Goal: Task Accomplishment & Management: Manage account settings

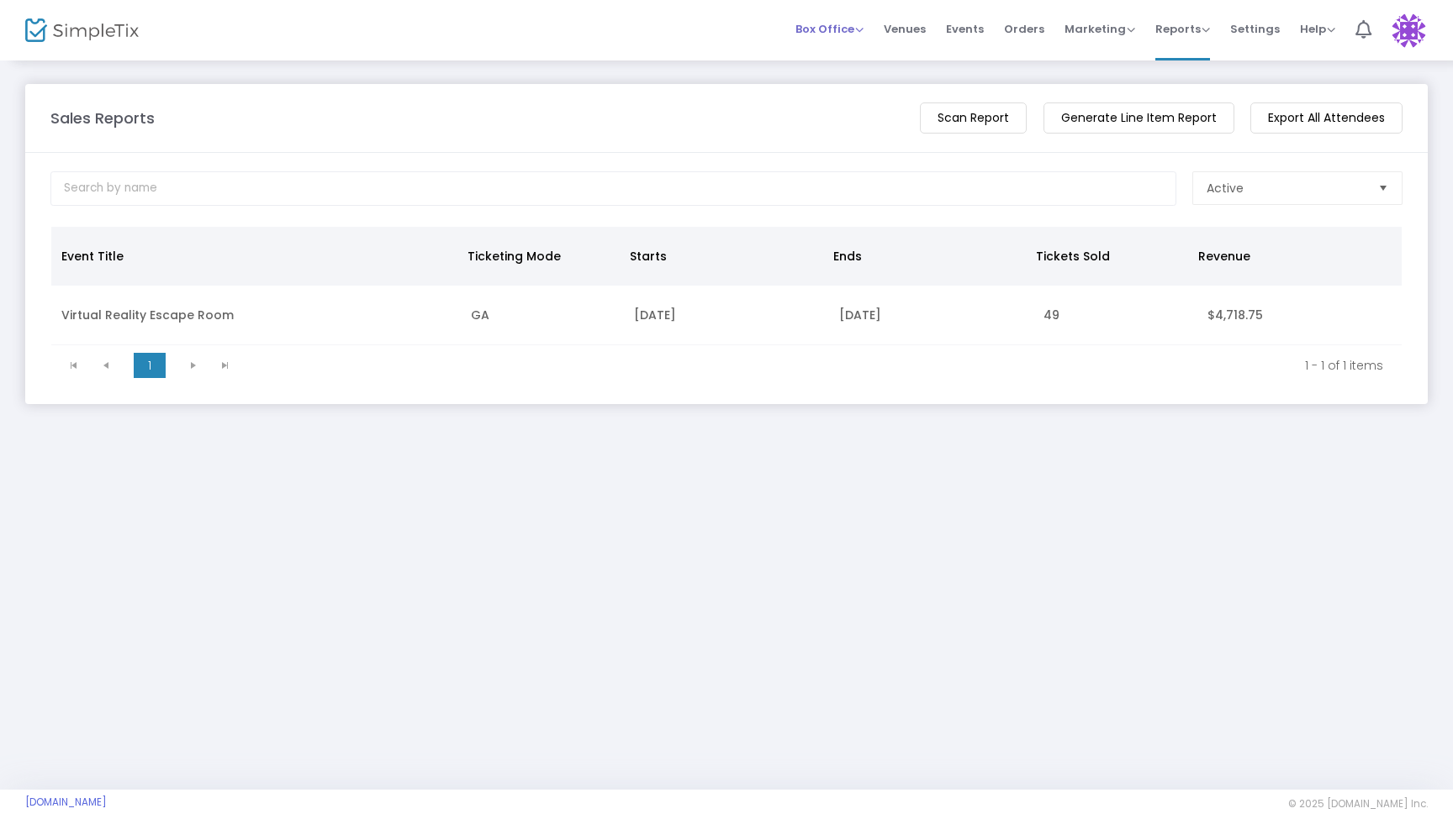
click at [834, 26] on span "Box Office" at bounding box center [829, 29] width 69 height 16
click at [833, 82] on li "Bookings" at bounding box center [855, 89] width 120 height 33
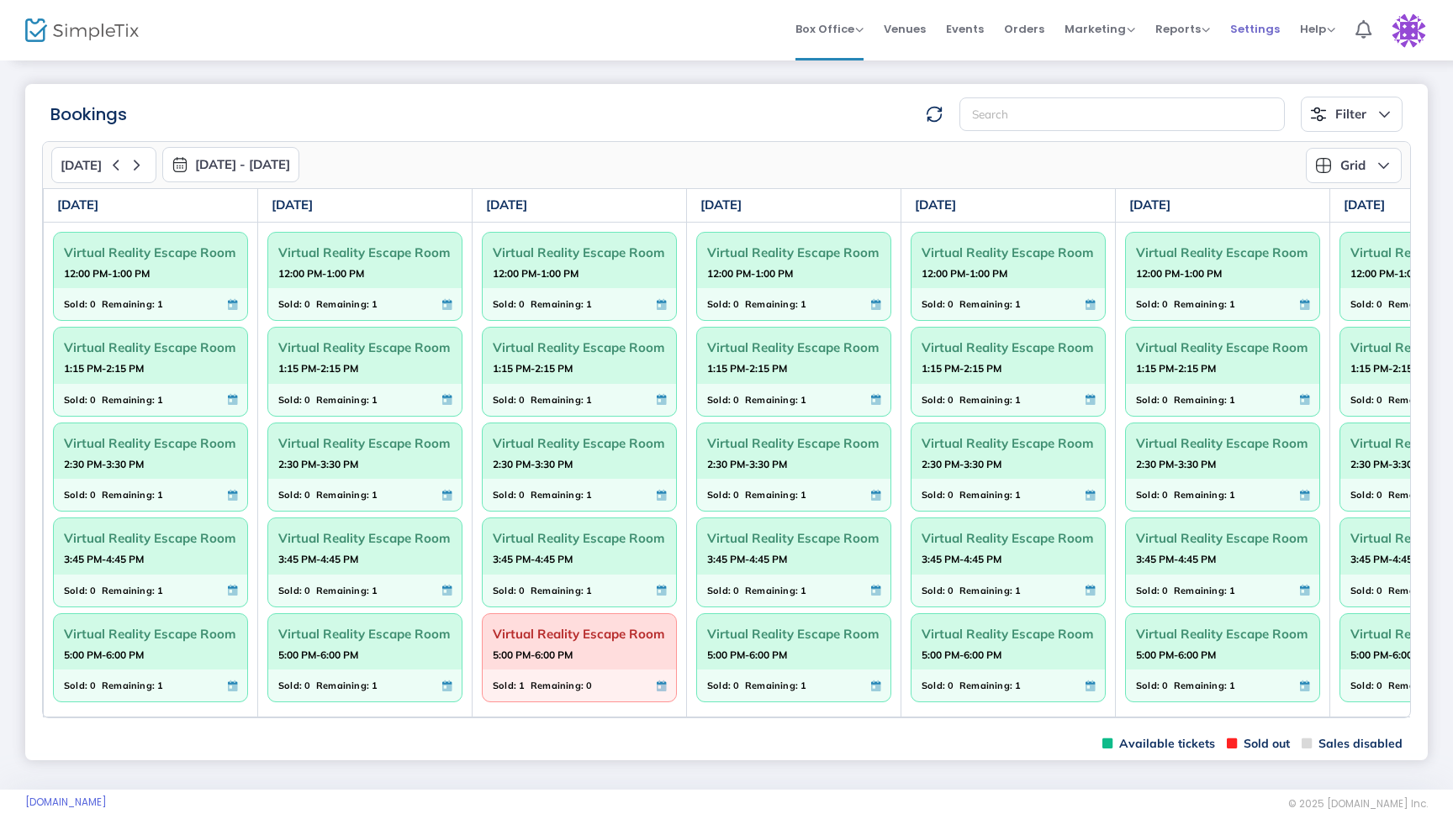
click at [1257, 25] on span "Settings" at bounding box center [1254, 29] width 50 height 43
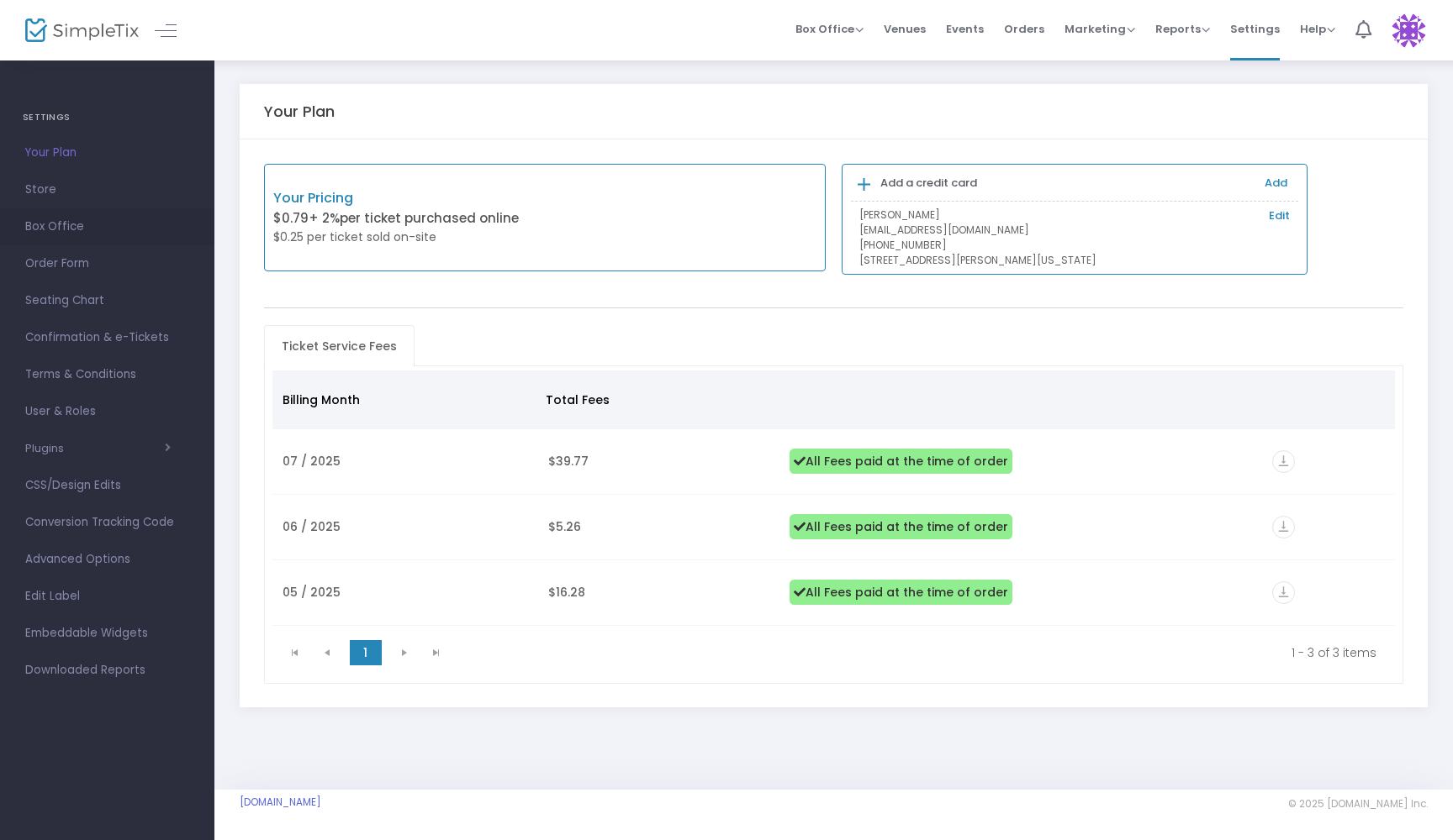
click at [63, 225] on span "Box Office" at bounding box center [106, 227] width 164 height 22
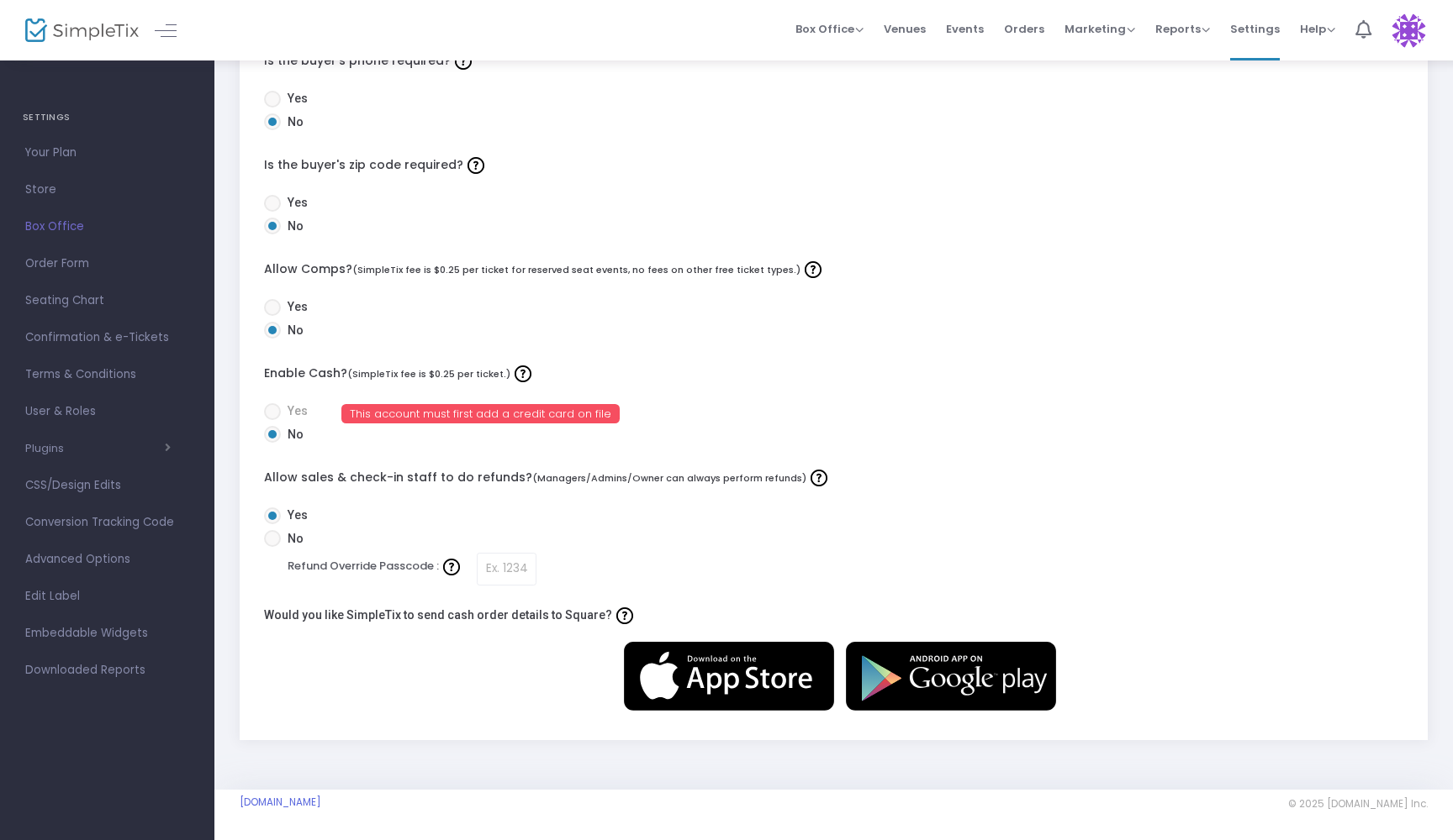
scroll to position [441, 0]
click at [271, 408] on span at bounding box center [272, 411] width 17 height 17
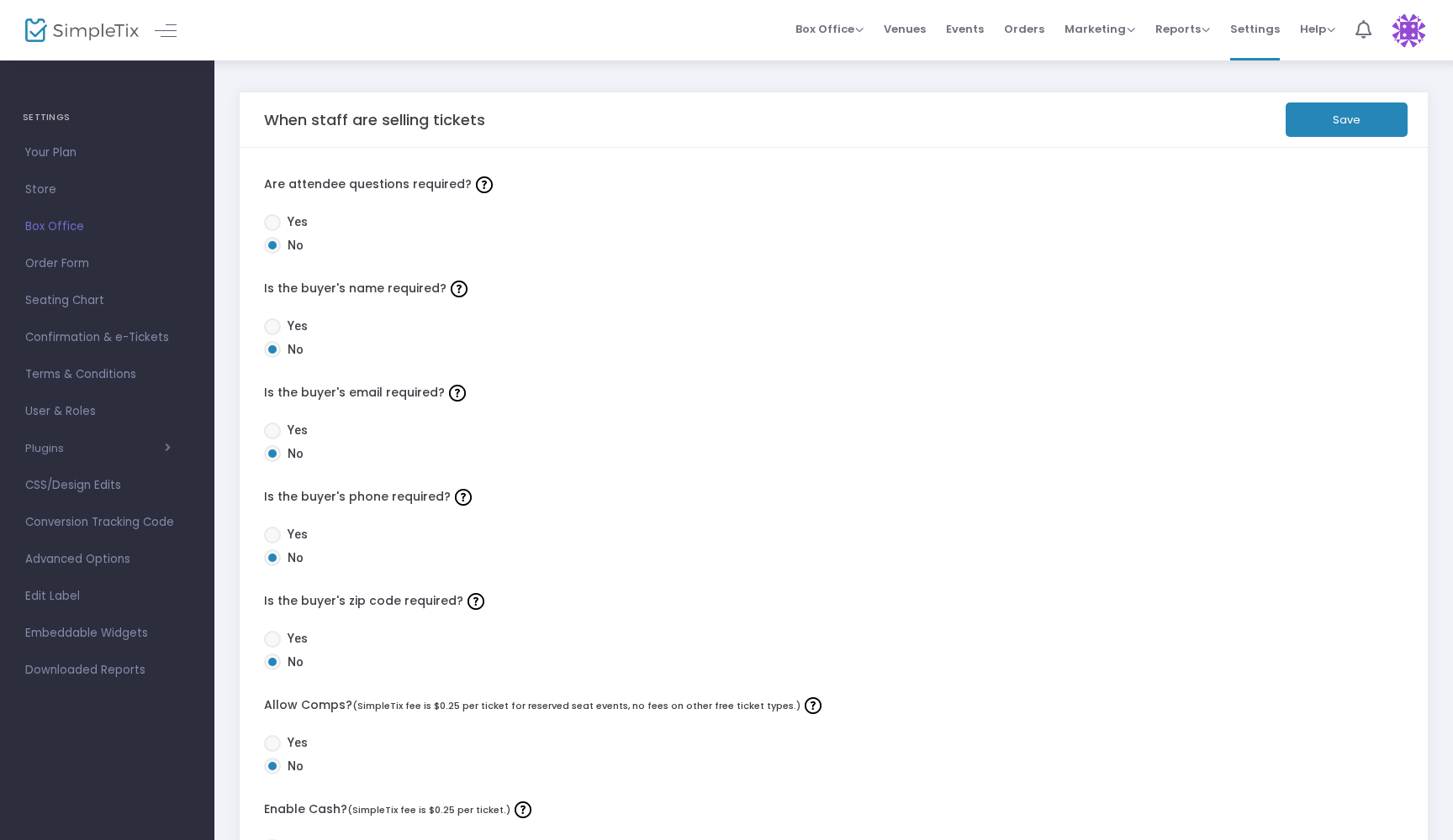
scroll to position [0, 0]
click at [63, 151] on span "Your Plan" at bounding box center [106, 153] width 164 height 22
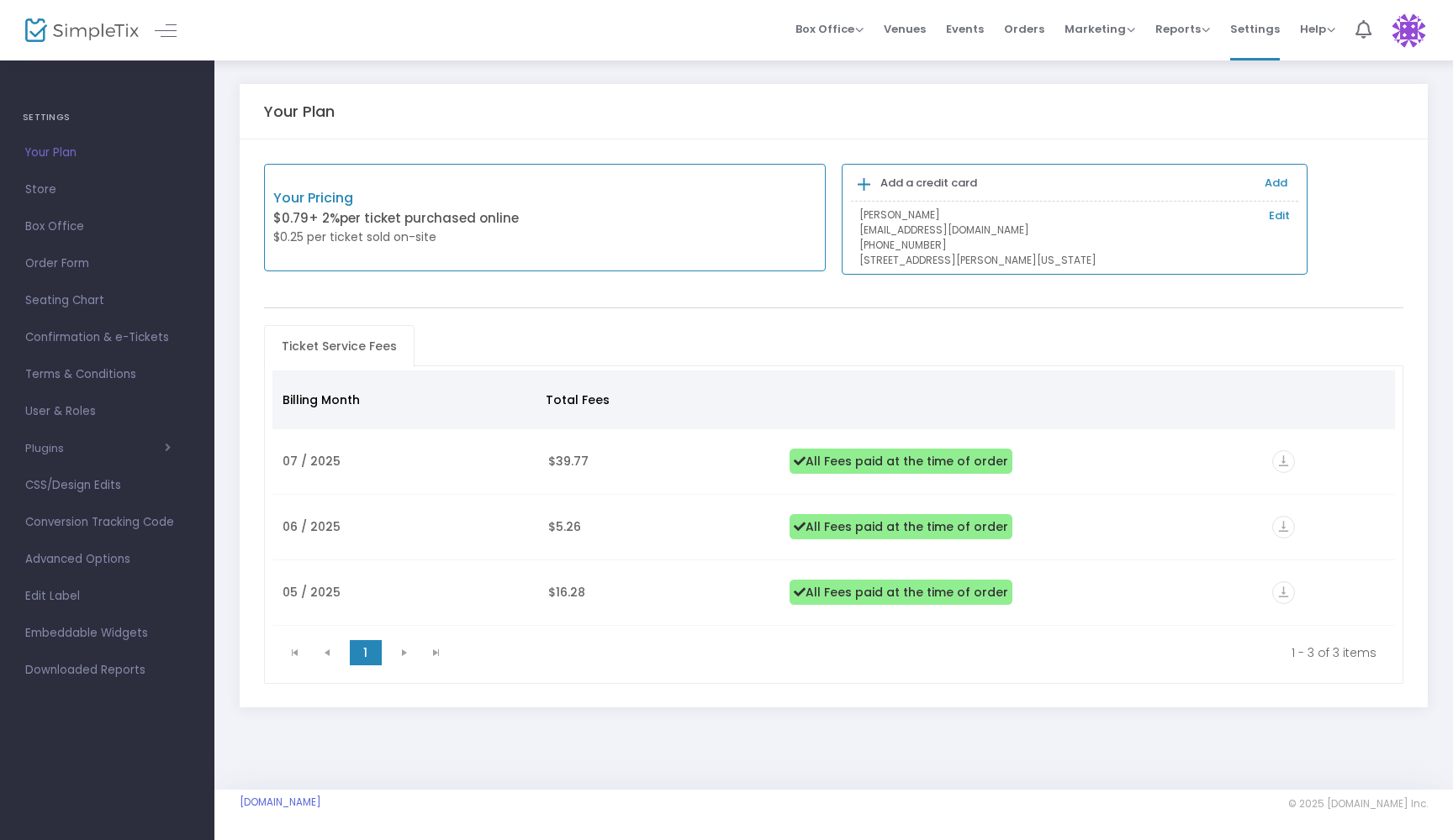
click at [1267, 184] on link "Add" at bounding box center [1275, 183] width 23 height 16
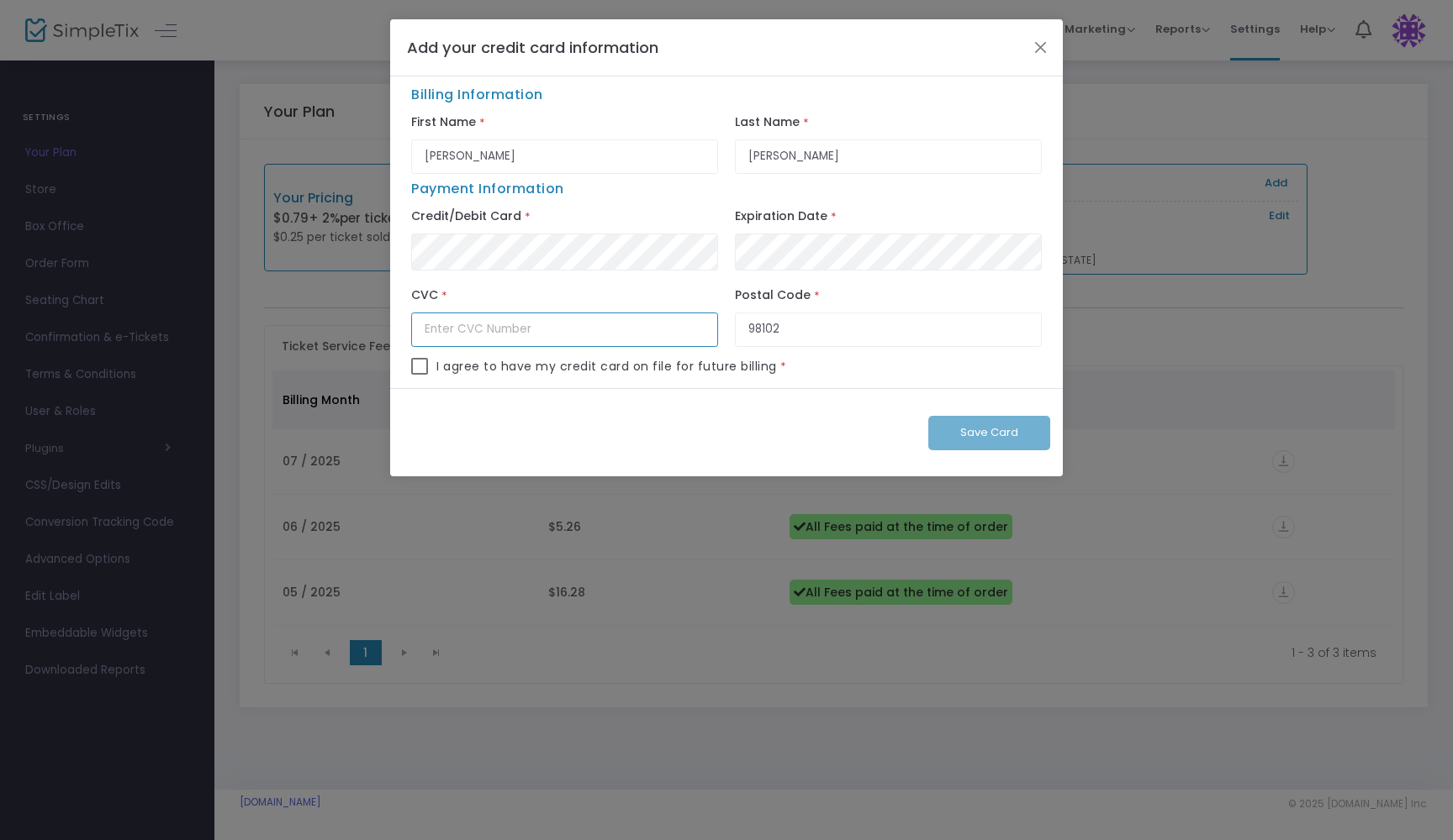
type input "406"
click at [423, 369] on span at bounding box center [419, 366] width 17 height 17
click at [419, 374] on input "checkbox" at bounding box center [419, 374] width 1 height 1
checkbox input "true"
click at [997, 435] on span "Save Card" at bounding box center [989, 432] width 58 height 16
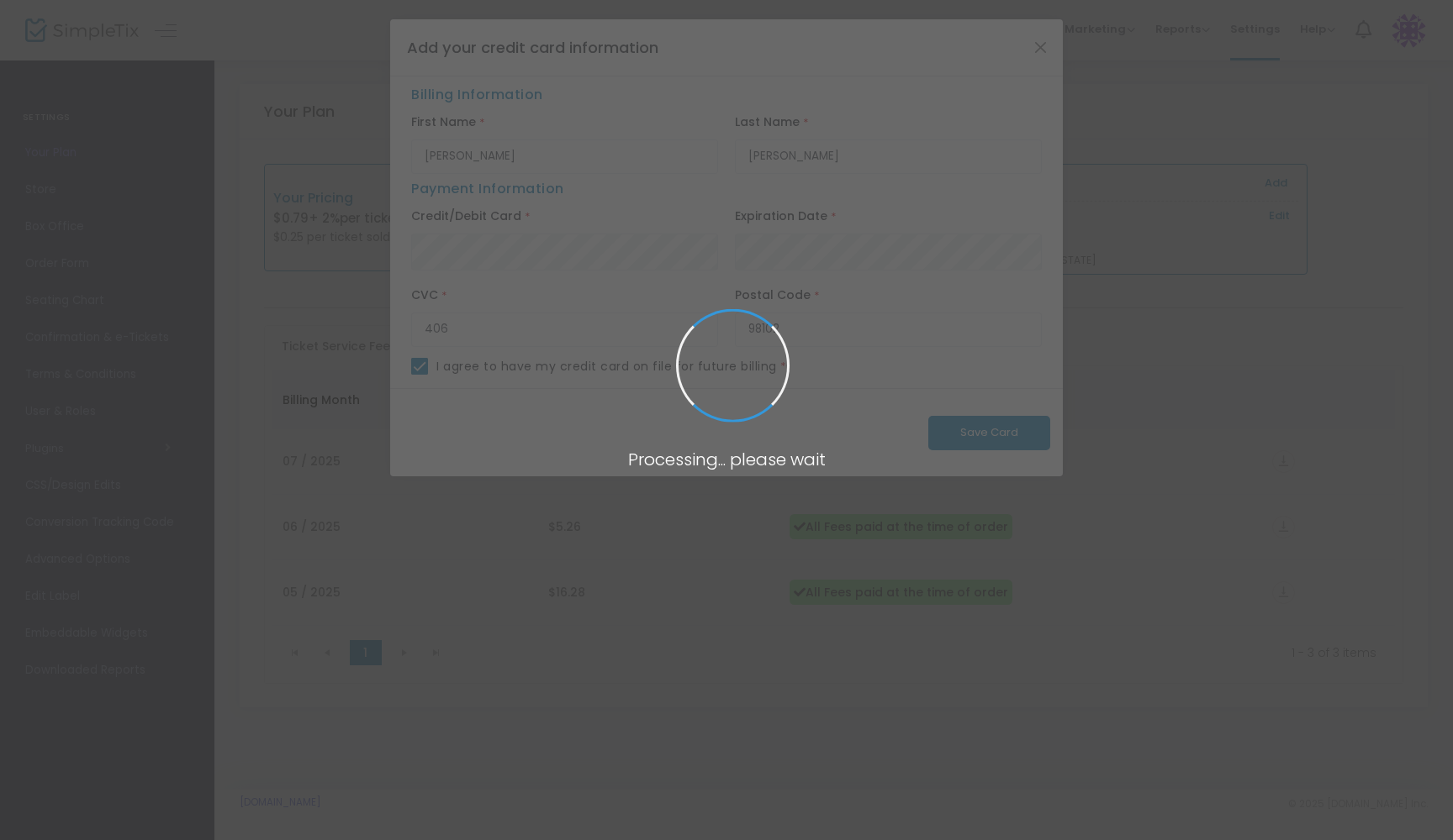
checkbox input "false"
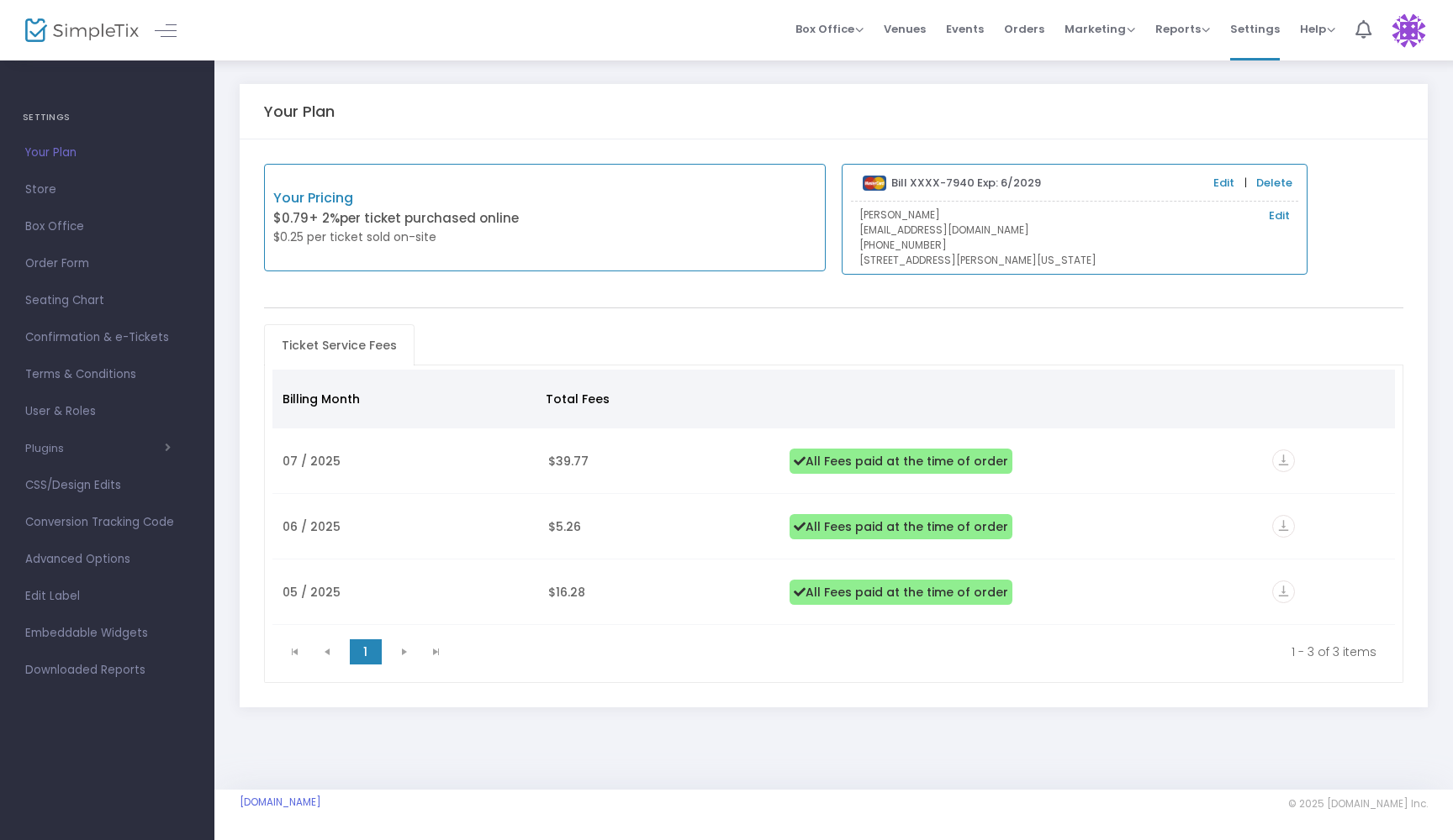
click at [47, 122] on h4 "SETTINGS" at bounding box center [107, 118] width 169 height 34
click at [45, 194] on span "Store" at bounding box center [106, 190] width 164 height 22
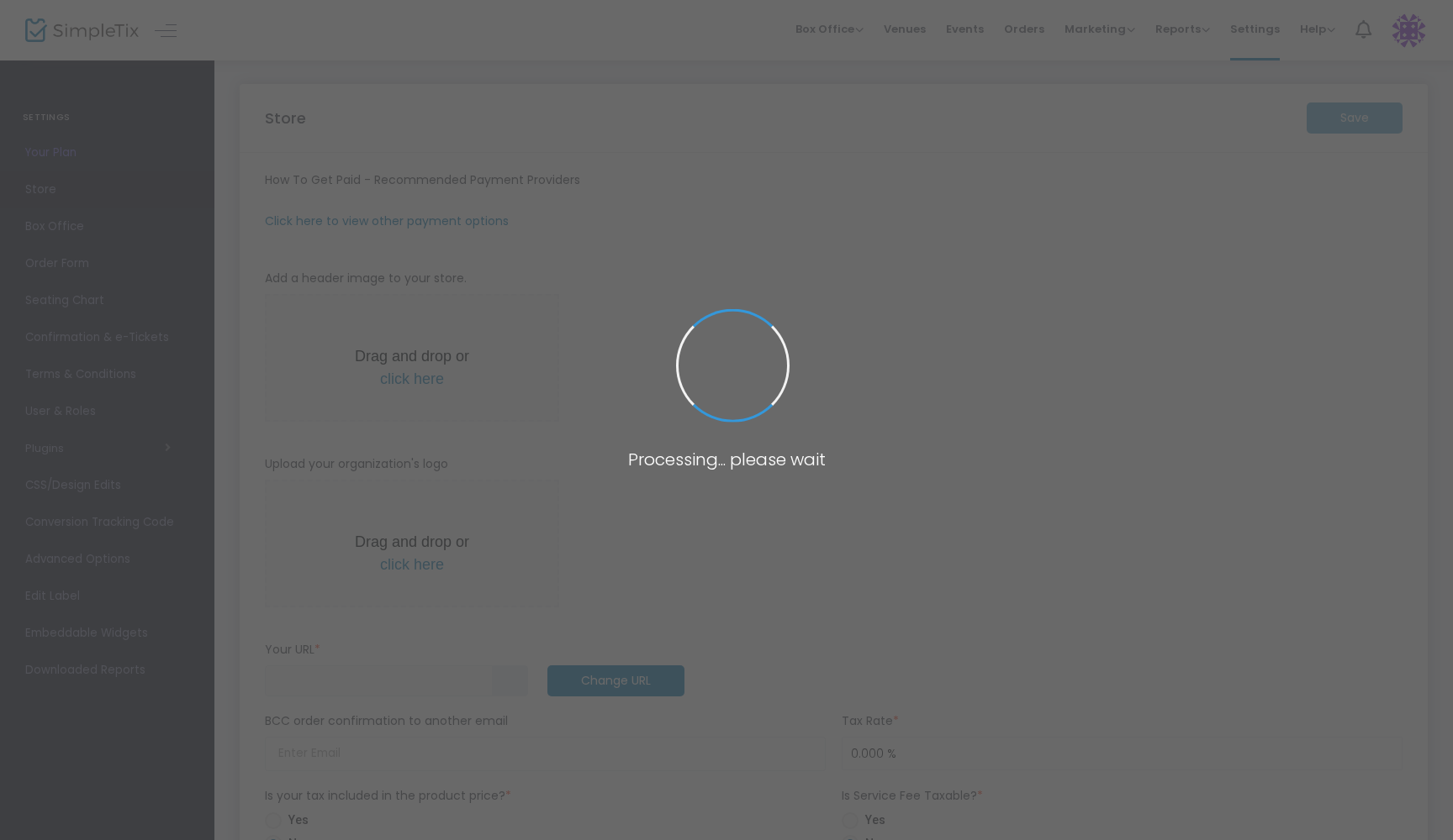
type input "[URL]"
type input "8.300 %"
type input "[PERSON_NAME] Level Up"
type input "[PHONE_NUMBER]"
type input "[EMAIL_ADDRESS][DOMAIN_NAME]"
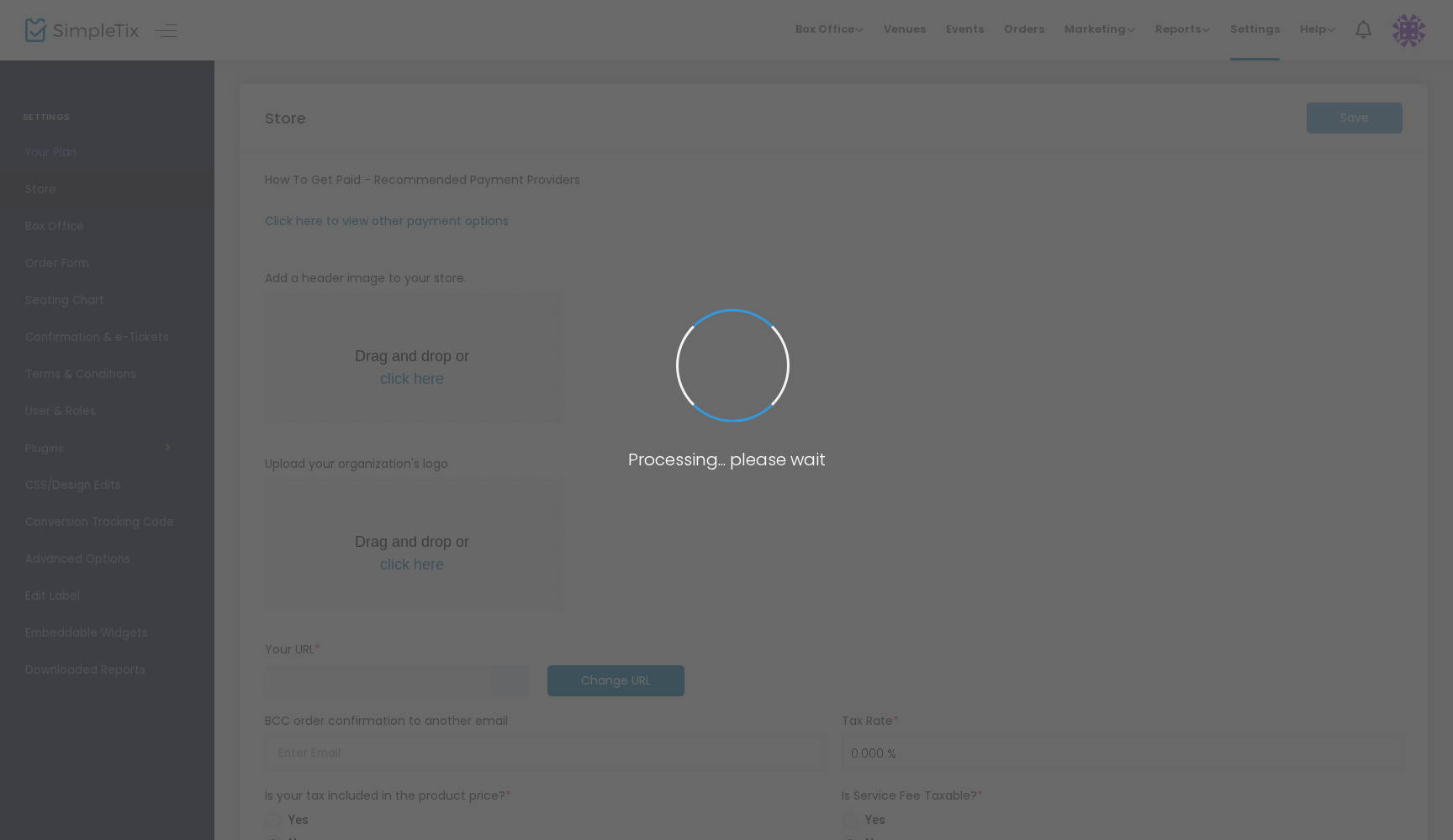
type input "roslynLevelUp"
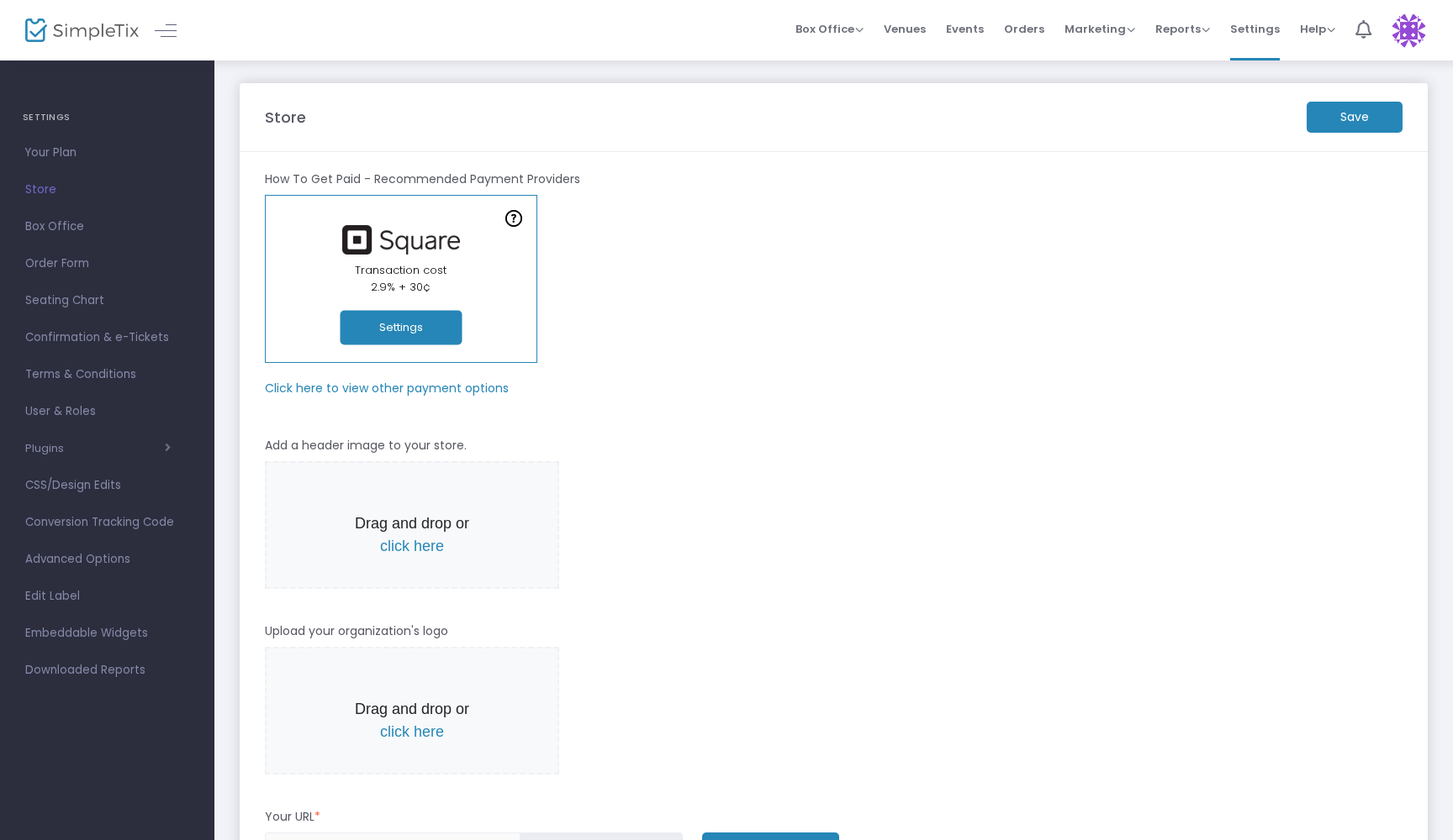
scroll to position [1, 0]
click at [68, 221] on span "Box Office" at bounding box center [106, 227] width 164 height 22
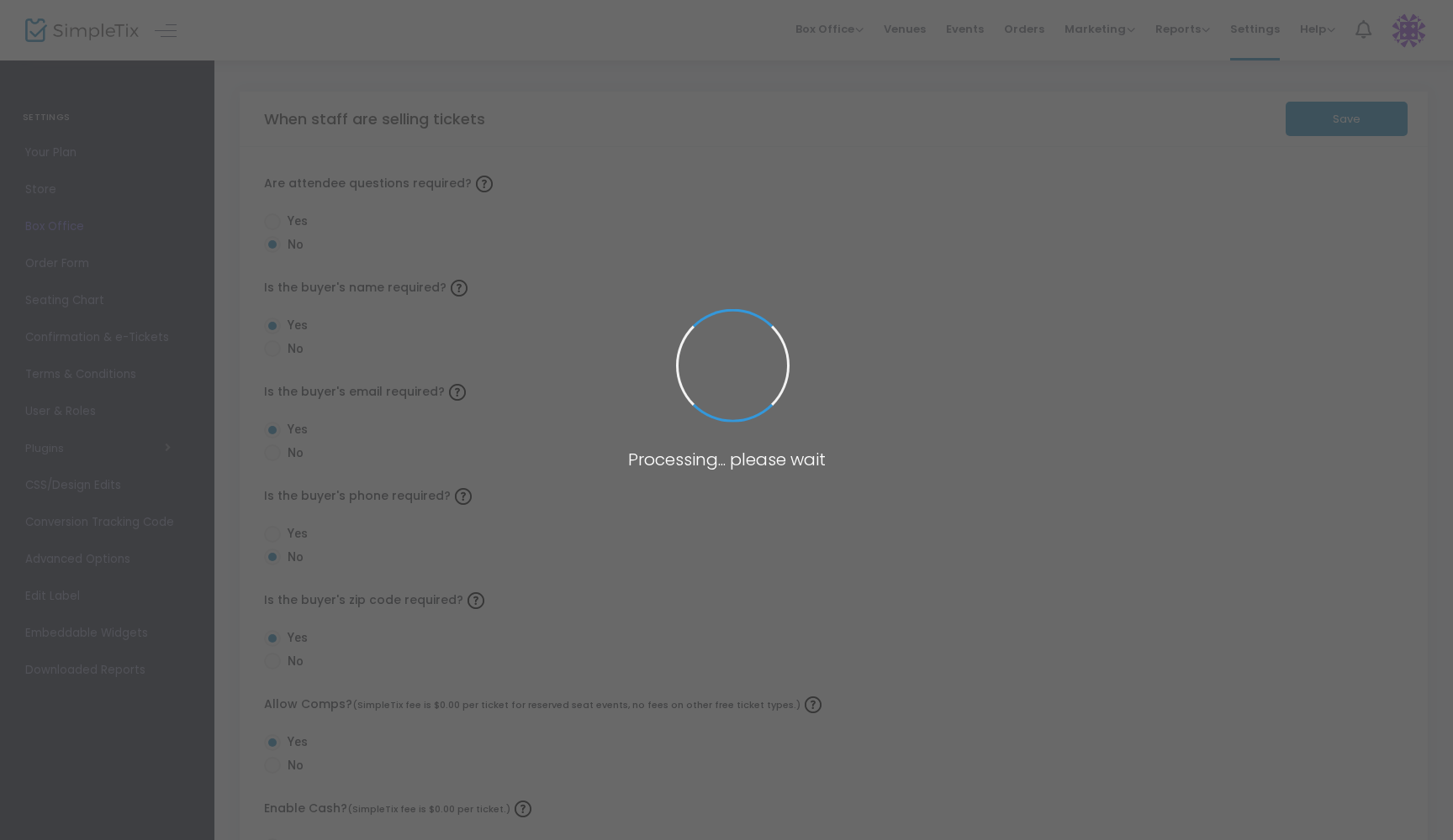
radio input "false"
radio input "true"
radio input "false"
radio input "true"
radio input "false"
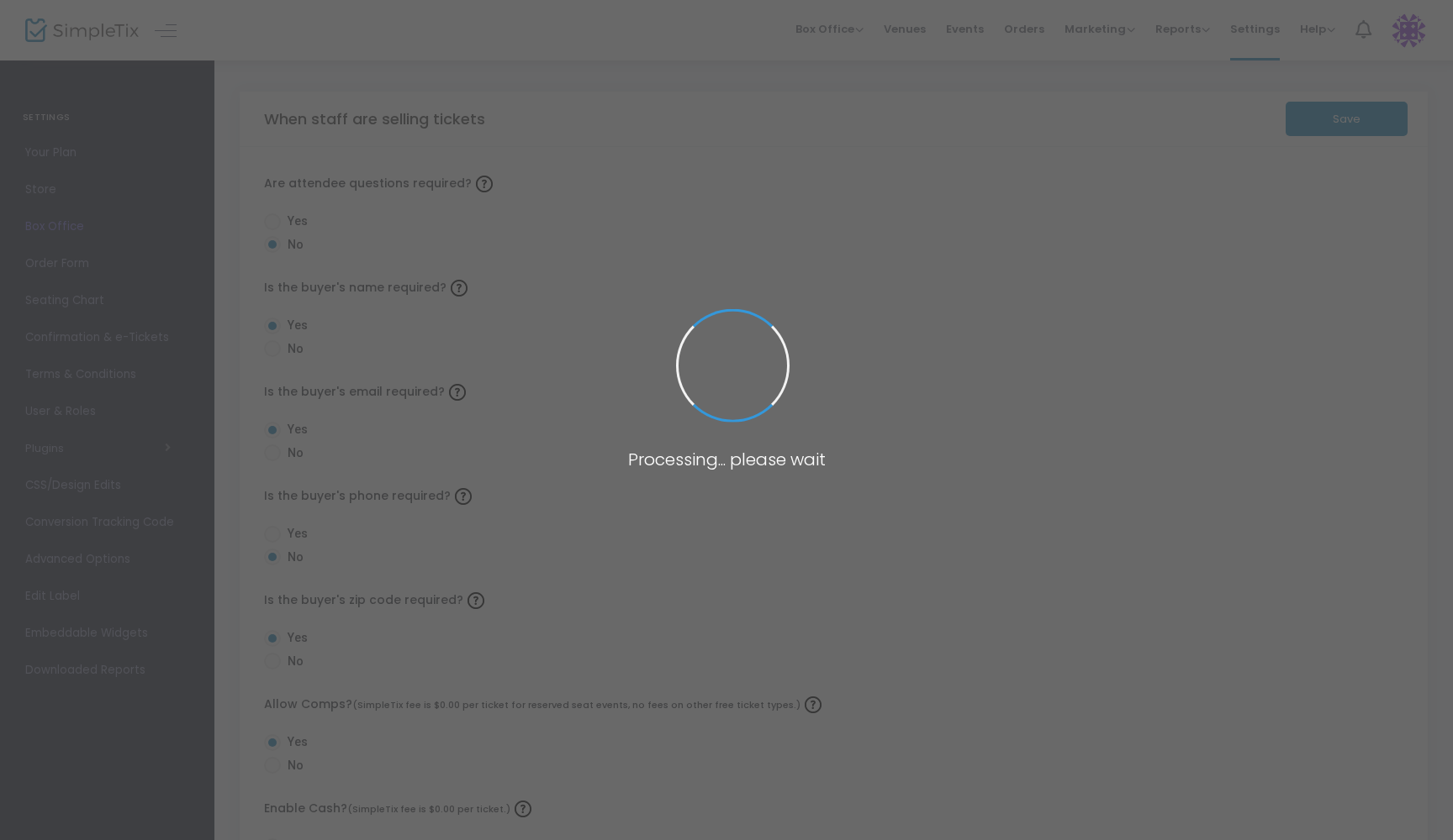
radio input "true"
radio input "false"
radio input "true"
radio input "false"
radio input "true"
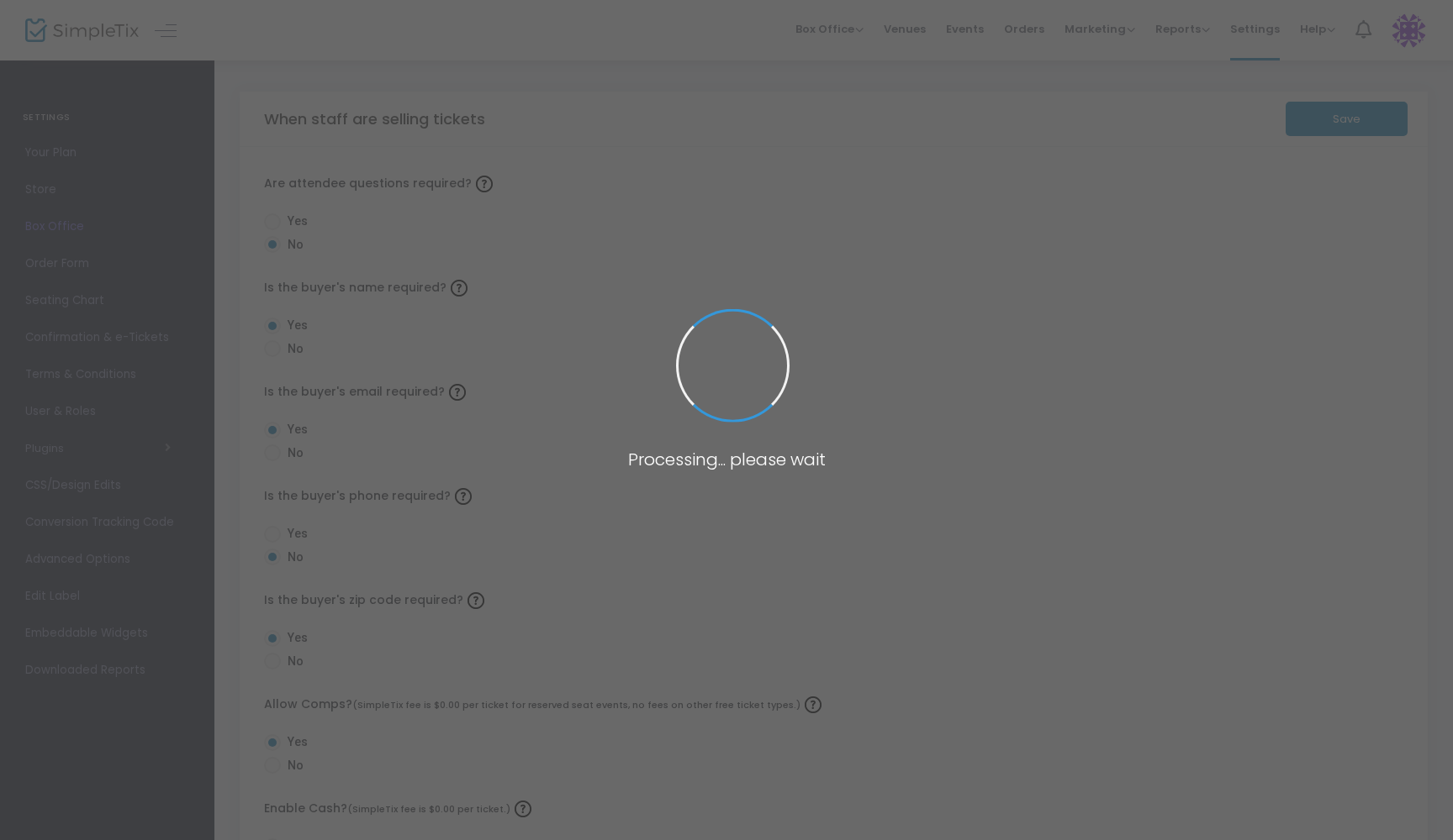
radio input "true"
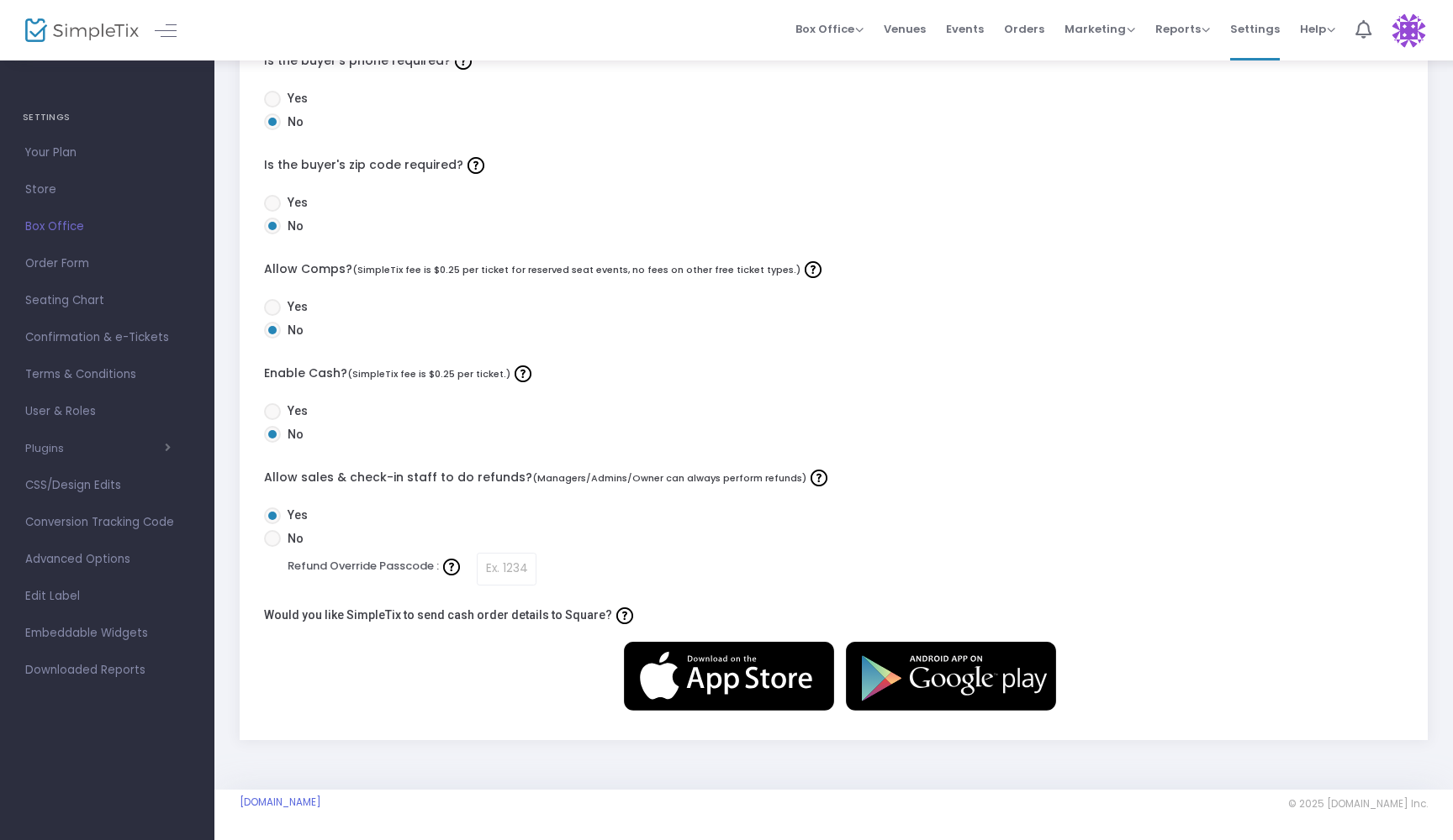
scroll to position [445, 0]
click at [272, 404] on span at bounding box center [272, 411] width 17 height 17
click at [272, 420] on input "Yes" at bounding box center [271, 420] width 1 height 1
radio input "true"
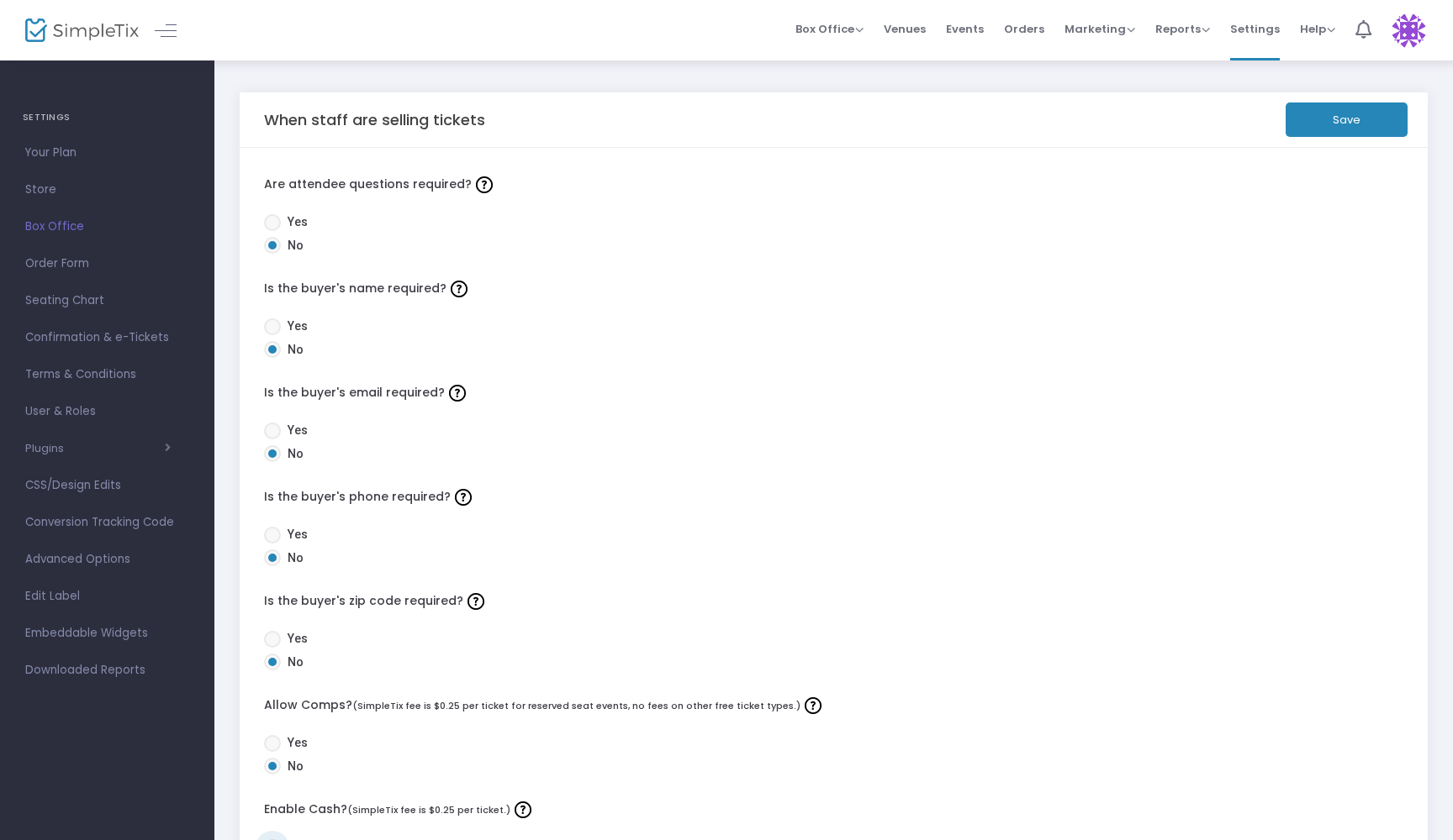
scroll to position [0, 0]
click at [1320, 129] on button "Save" at bounding box center [1346, 119] width 122 height 35
click at [68, 253] on span "Order Form" at bounding box center [106, 264] width 164 height 22
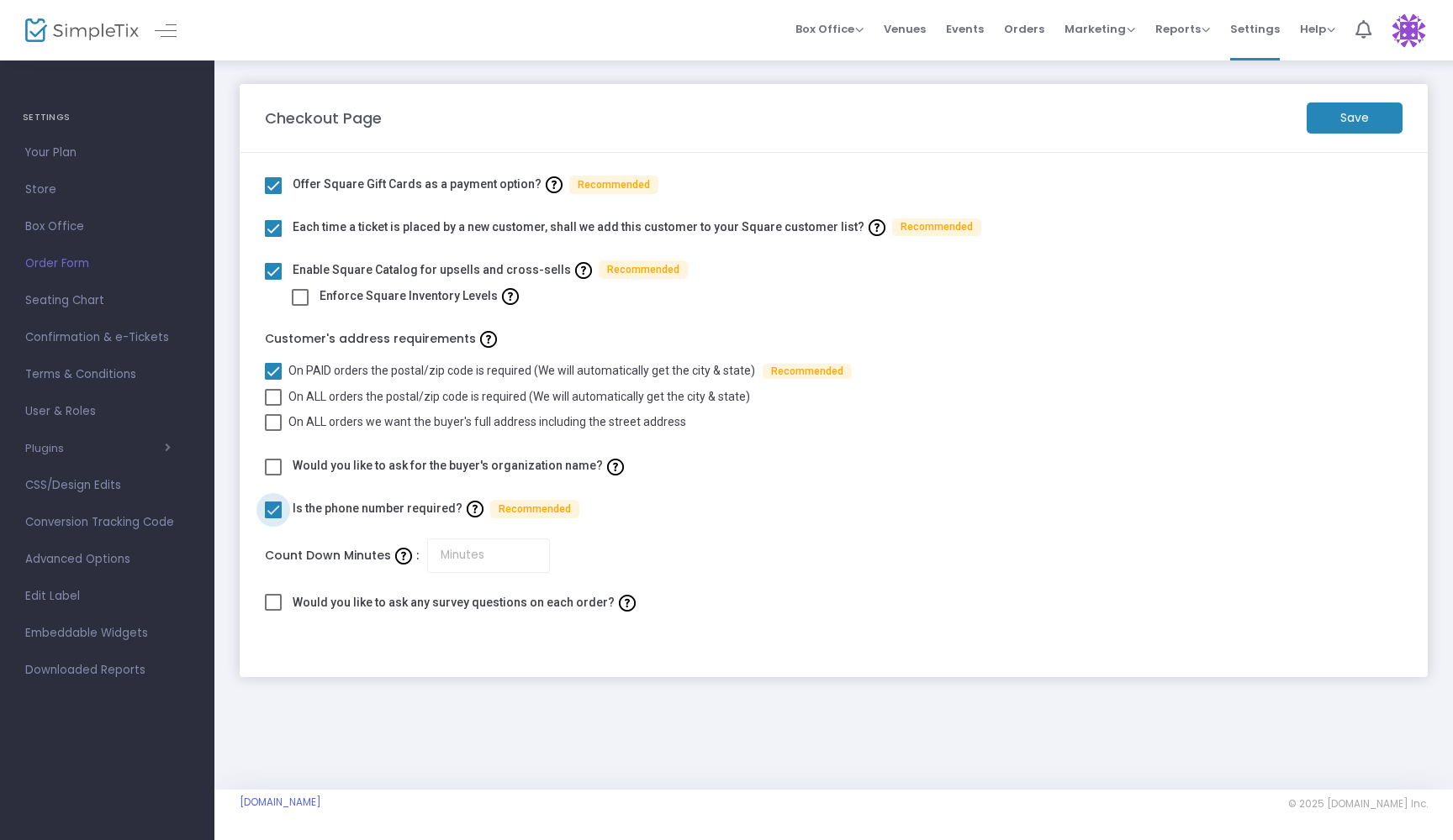
click at [274, 506] on span at bounding box center [273, 509] width 17 height 17
click at [273, 518] on input "checkbox" at bounding box center [272, 518] width 1 height 1
checkbox input "false"
click at [276, 265] on span at bounding box center [273, 271] width 17 height 17
click at [273, 280] on input "checkbox" at bounding box center [272, 280] width 1 height 1
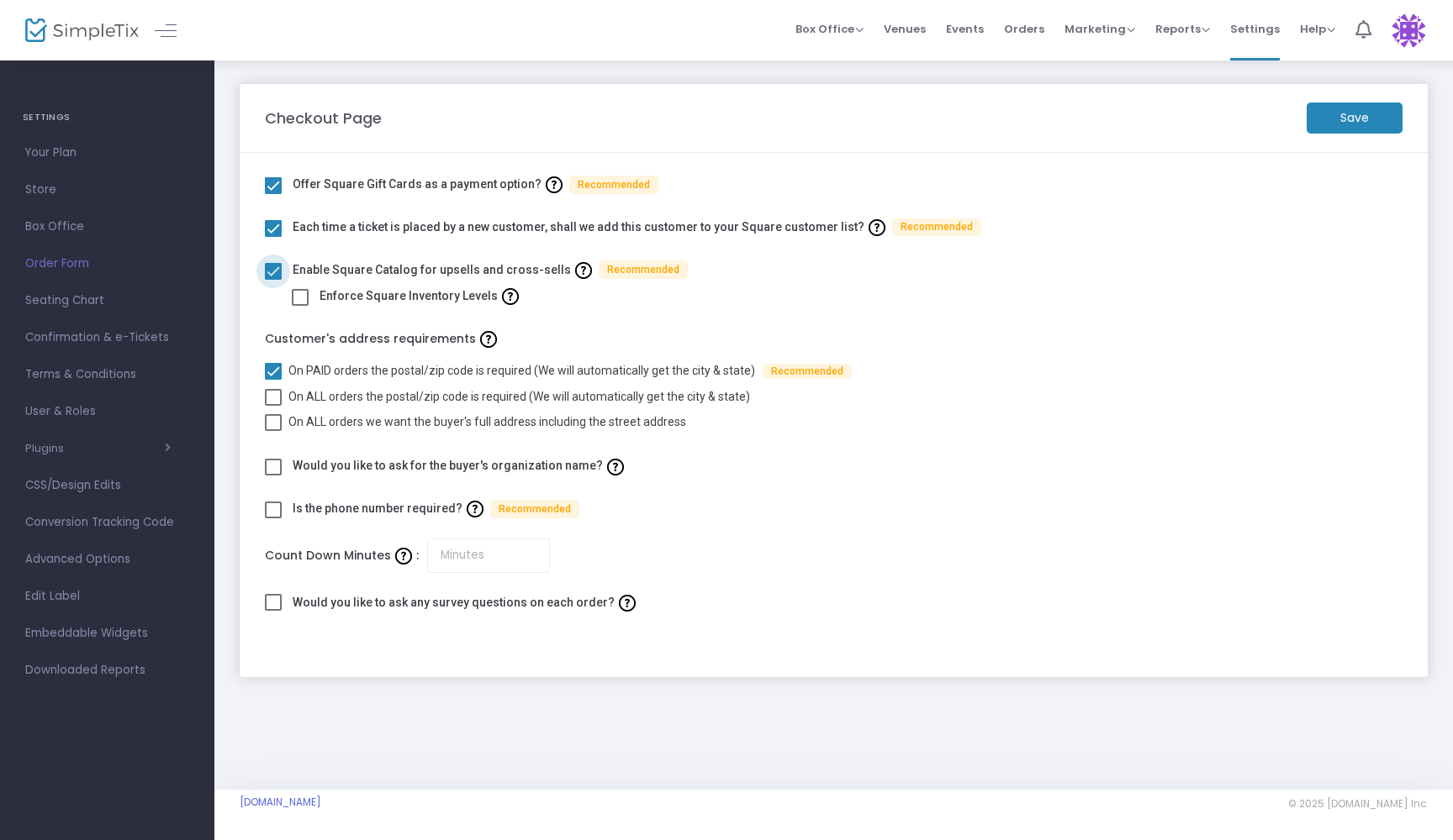
checkbox input "false"
